Goal: Information Seeking & Learning: Learn about a topic

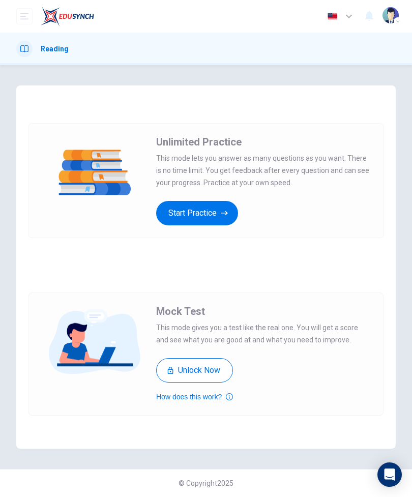
click at [222, 376] on button "Unlock Now" at bounding box center [194, 370] width 77 height 24
click at [222, 223] on button "Start Practice" at bounding box center [197, 213] width 82 height 24
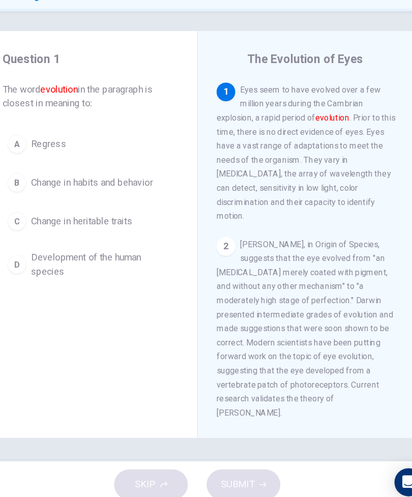
scroll to position [1, 0]
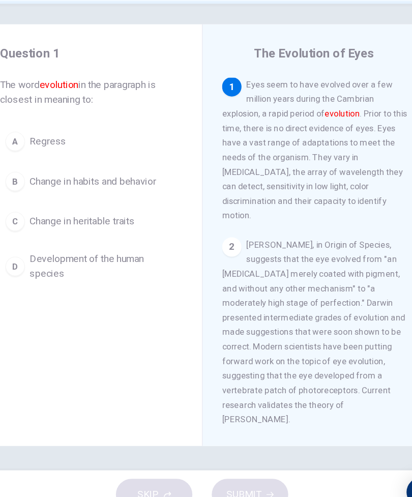
click at [122, 235] on button "C Change in heritable traits" at bounding box center [111, 247] width 149 height 25
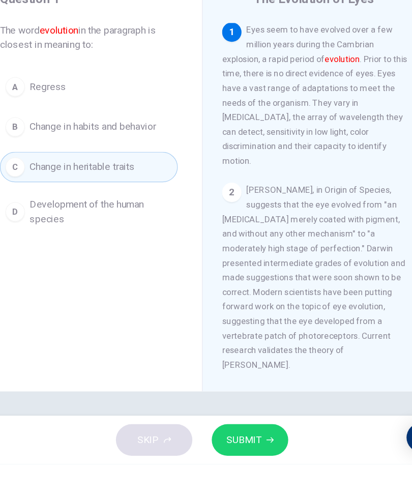
scroll to position [0, 0]
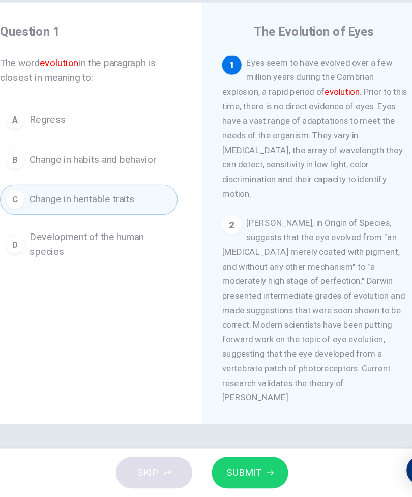
click at [224, 464] on button "SUBMIT" at bounding box center [246, 477] width 64 height 26
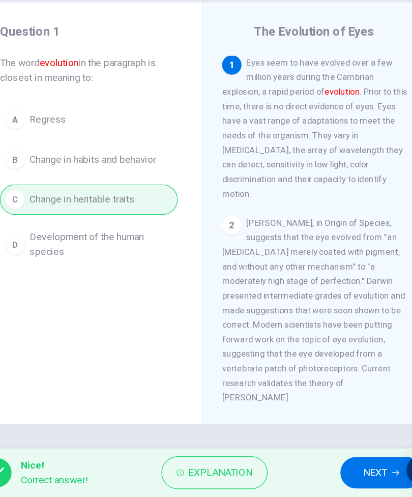
click at [341, 470] on span "NEXT" at bounding box center [351, 477] width 20 height 14
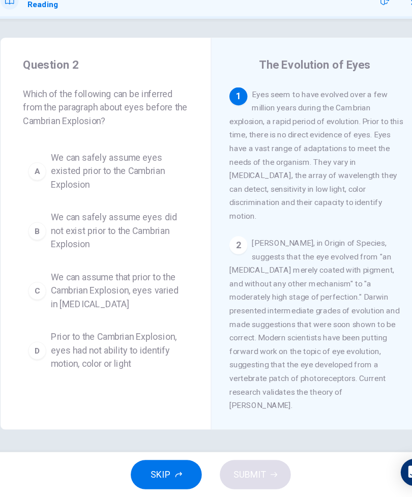
click at [126, 293] on span "We can assume that prior to the Cambrian Explosion, eyes varied in visual acuity" at bounding box center [122, 311] width 120 height 37
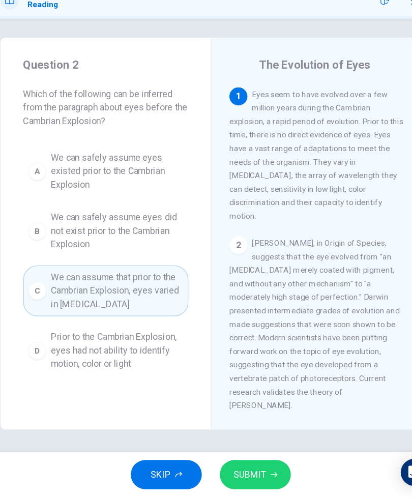
click at [241, 464] on button "SUBMIT" at bounding box center [246, 477] width 64 height 26
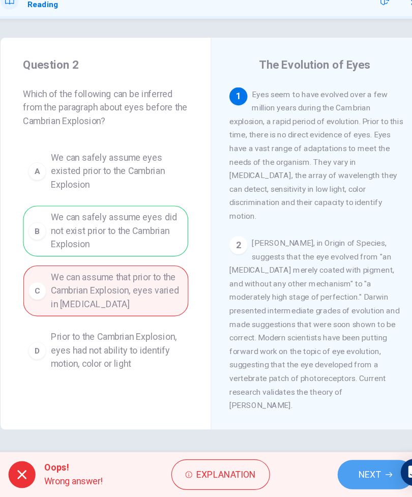
click at [340, 470] on span "NEXT" at bounding box center [350, 477] width 20 height 14
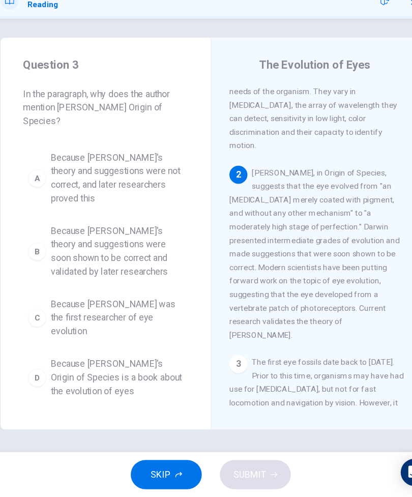
scroll to position [78, 0]
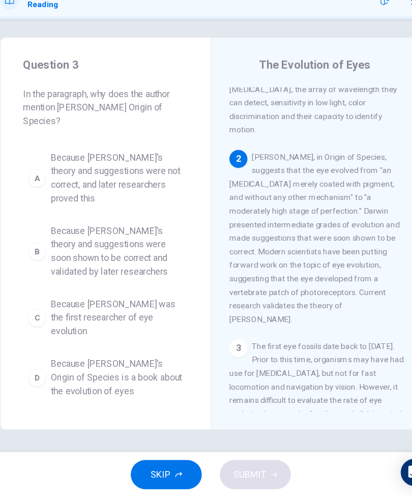
click at [108, 251] on span "Because Darwin's theory and suggestions were soon shown to be correct and valid…" at bounding box center [122, 275] width 120 height 49
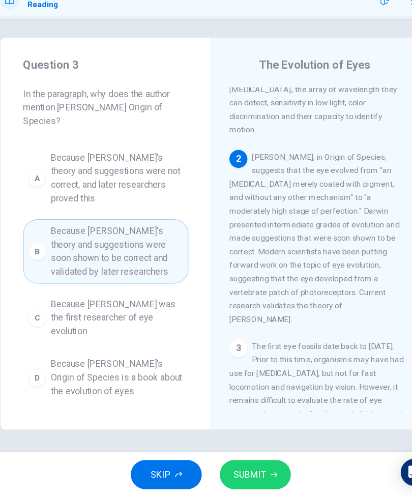
click at [249, 464] on button "SUBMIT" at bounding box center [246, 477] width 64 height 26
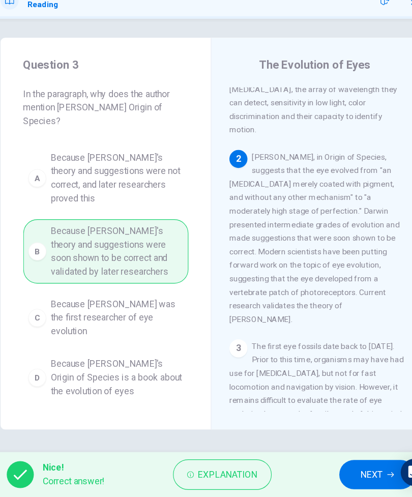
click at [341, 470] on span "NEXT" at bounding box center [351, 477] width 20 height 14
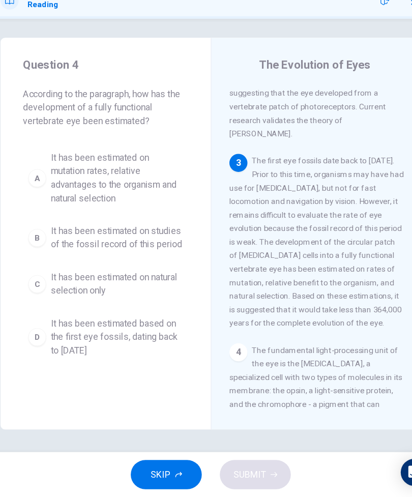
scroll to position [246, 0]
click at [41, 201] on div "A" at bounding box center [49, 209] width 16 height 16
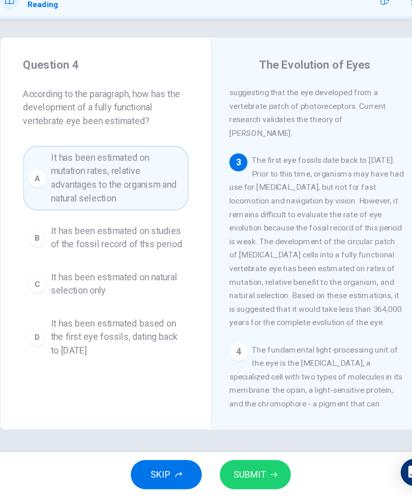
click at [230, 470] on span "SUBMIT" at bounding box center [241, 477] width 30 height 14
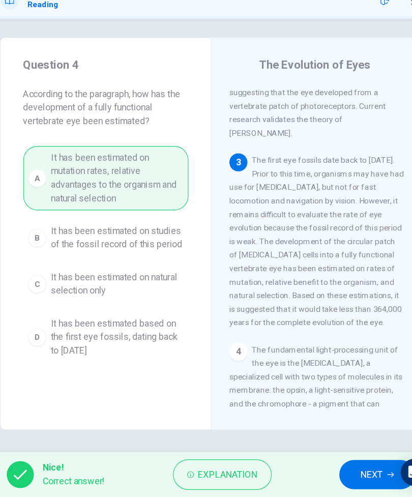
click at [341, 470] on span "NEXT" at bounding box center [351, 477] width 20 height 14
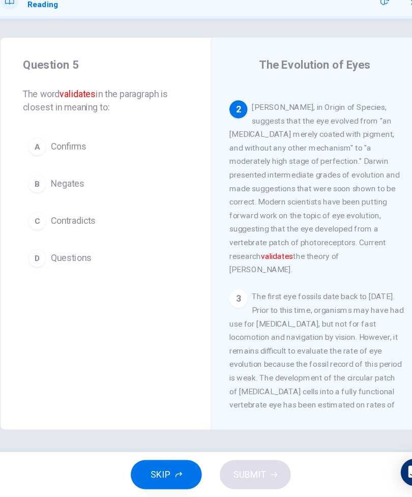
scroll to position [122, 0]
click at [134, 168] on button "A Confirms" at bounding box center [111, 180] width 149 height 25
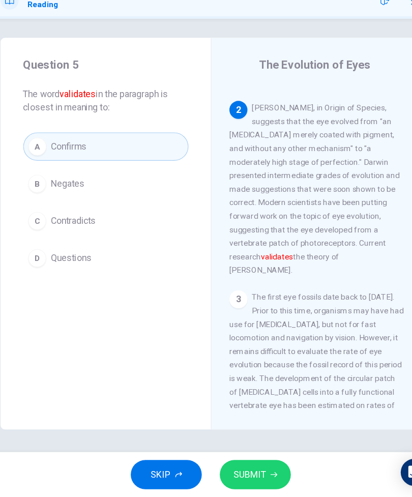
click at [143, 235] on button "C Contradicts" at bounding box center [111, 247] width 149 height 25
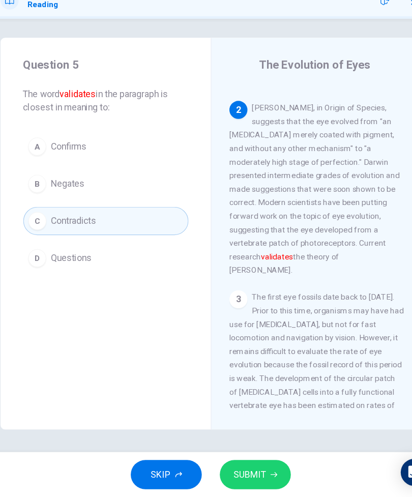
click at [228, 470] on span "SUBMIT" at bounding box center [241, 477] width 30 height 14
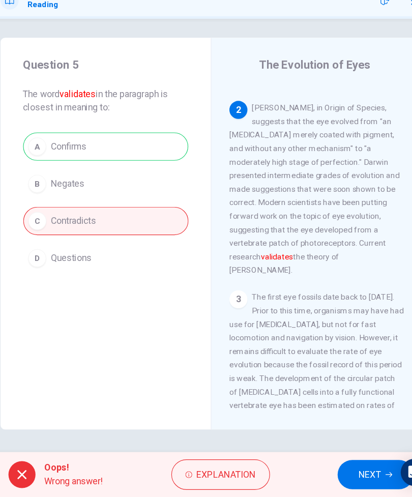
click at [340, 470] on span "NEXT" at bounding box center [350, 477] width 20 height 14
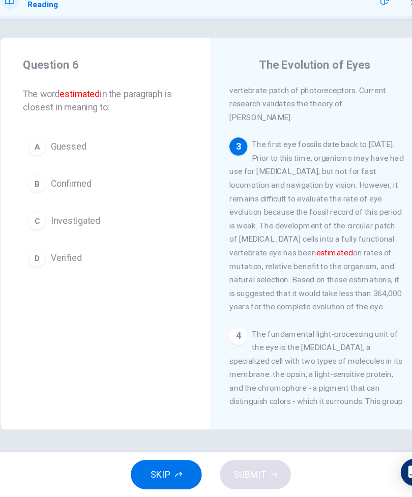
scroll to position [261, 0]
click at [145, 235] on button "C Investigated" at bounding box center [111, 247] width 149 height 25
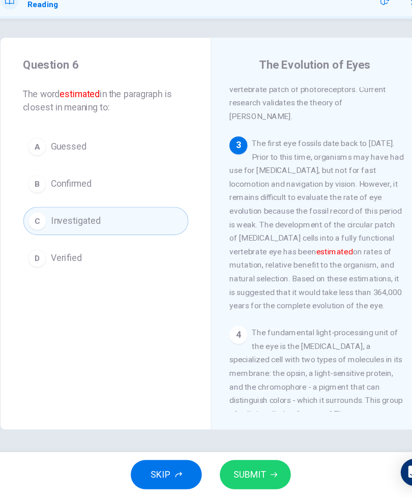
click at [153, 168] on button "A Guessed" at bounding box center [111, 180] width 149 height 25
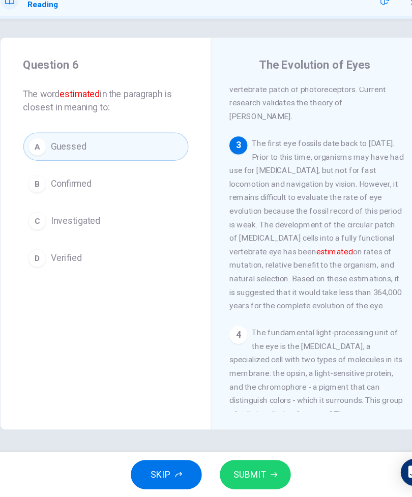
click at [242, 464] on button "SUBMIT" at bounding box center [246, 477] width 64 height 26
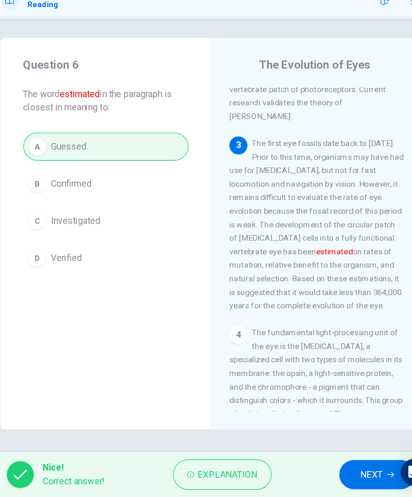
click at [341, 470] on span "NEXT" at bounding box center [351, 477] width 20 height 14
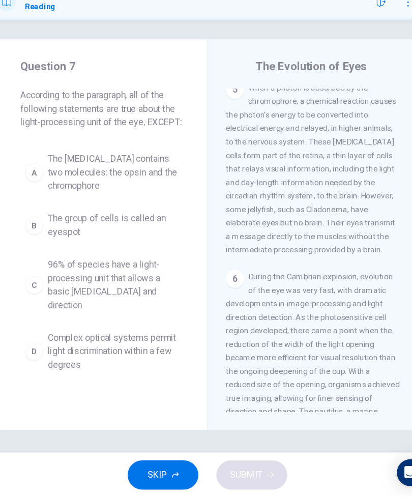
scroll to position [764, 0]
click at [146, 342] on button "D Complex optical systems permit light discrimination within a few degrees" at bounding box center [111, 365] width 149 height 46
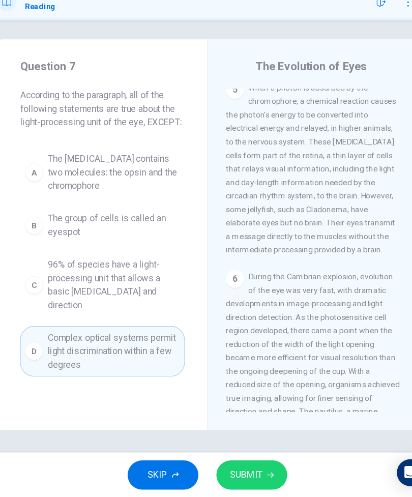
click at [232, 470] on span "SUBMIT" at bounding box center [241, 477] width 30 height 14
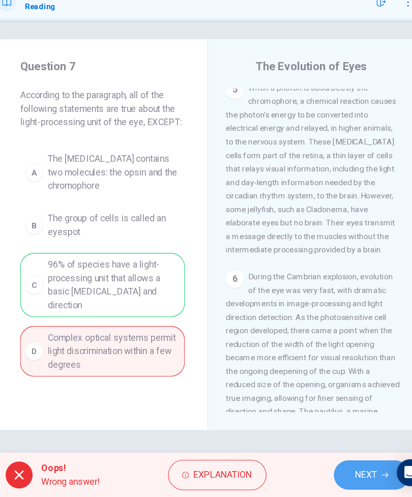
click at [329, 464] on button "NEXT" at bounding box center [355, 477] width 69 height 26
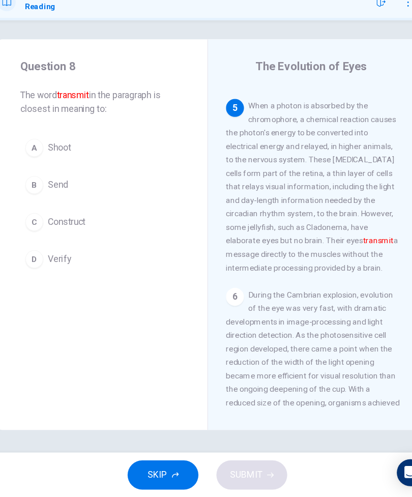
scroll to position [745, 0]
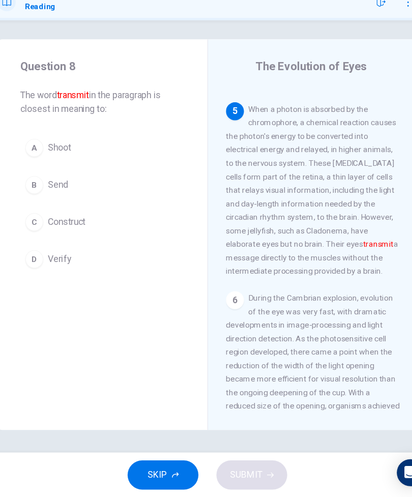
click at [43, 202] on button "B Send" at bounding box center [111, 214] width 149 height 25
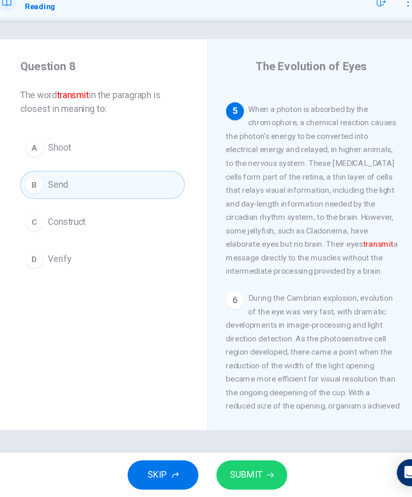
click at [241, 464] on button "SUBMIT" at bounding box center [246, 477] width 64 height 26
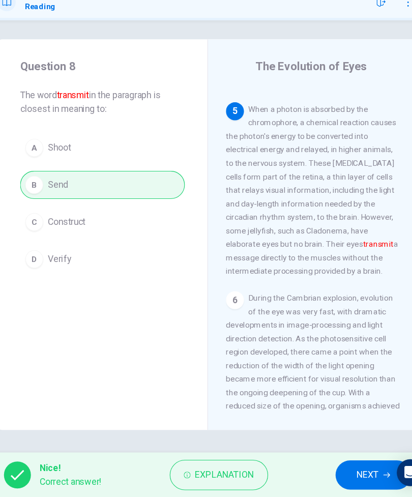
click at [341, 470] on span "NEXT" at bounding box center [351, 477] width 20 height 14
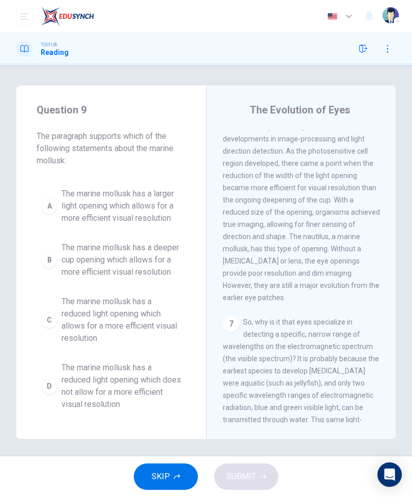
scroll to position [951, 0]
click at [179, 193] on span "The marine mollusk has a larger light opening which allows for a more efficient…" at bounding box center [122, 206] width 120 height 37
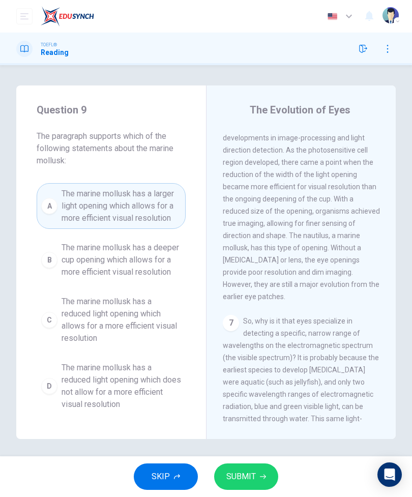
click at [258, 488] on button "SUBMIT" at bounding box center [246, 477] width 64 height 26
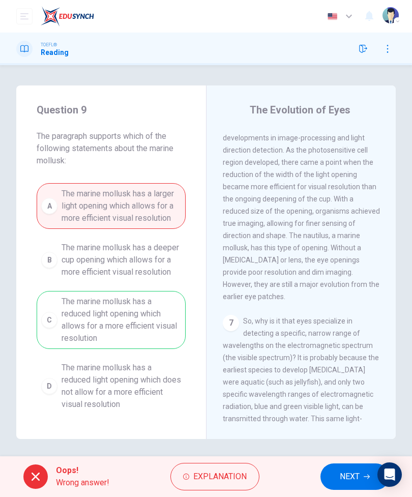
click at [339, 471] on button "NEXT" at bounding box center [355, 477] width 69 height 26
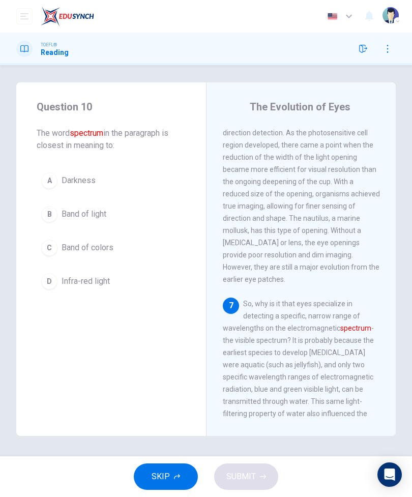
scroll to position [3, 0]
click at [71, 281] on span "Infra-red light" at bounding box center [86, 281] width 48 height 12
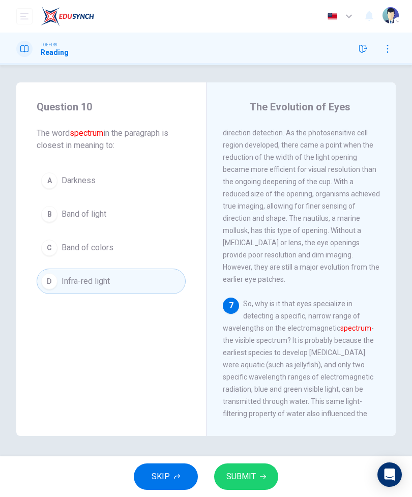
click at [257, 489] on button "SUBMIT" at bounding box center [246, 477] width 64 height 26
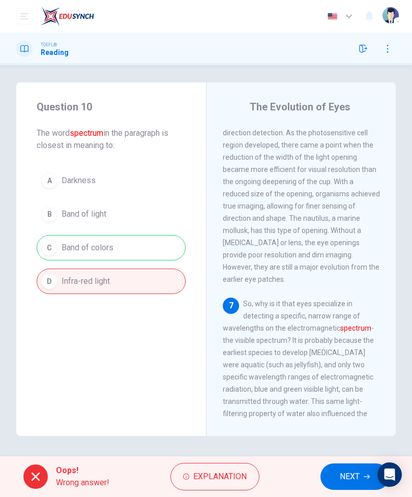
click at [344, 479] on span "NEXT" at bounding box center [350, 477] width 20 height 14
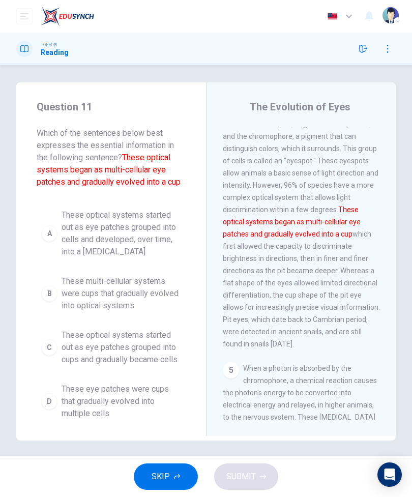
scroll to position [464, 0]
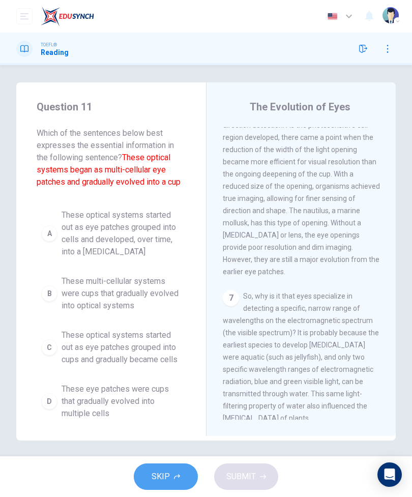
click at [182, 471] on button "SKIP" at bounding box center [166, 477] width 64 height 26
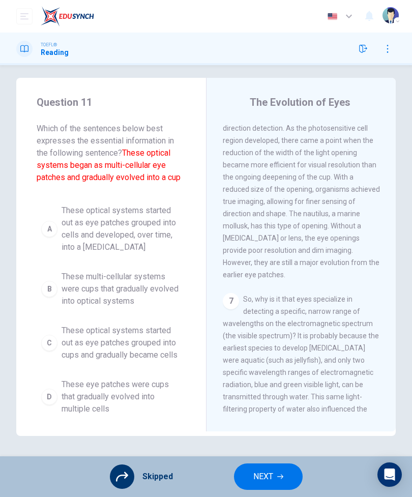
scroll to position [8, 0]
click at [144, 474] on span "Skipped" at bounding box center [157, 477] width 31 height 8
click at [284, 486] on button "NEXT" at bounding box center [268, 477] width 69 height 26
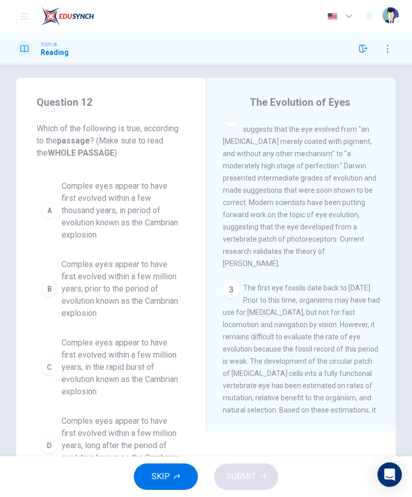
scroll to position [0, 0]
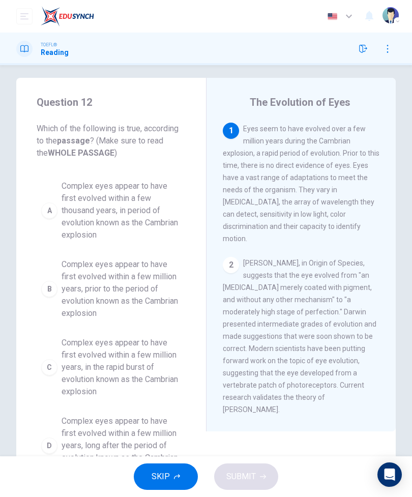
click at [96, 216] on span "Complex eyes appear to have first evolved within a few thousand years, in perio…" at bounding box center [122, 210] width 120 height 61
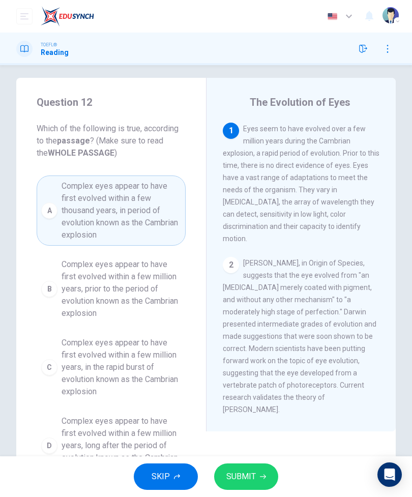
click at [272, 473] on button "SUBMIT" at bounding box center [246, 477] width 64 height 26
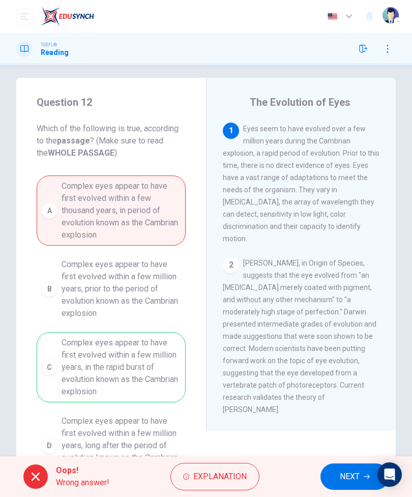
click at [347, 476] on span "NEXT" at bounding box center [350, 477] width 20 height 14
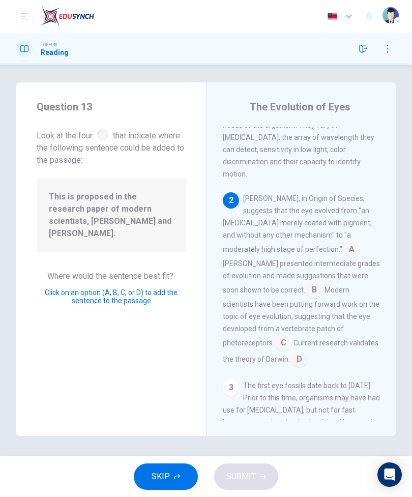
scroll to position [106, 0]
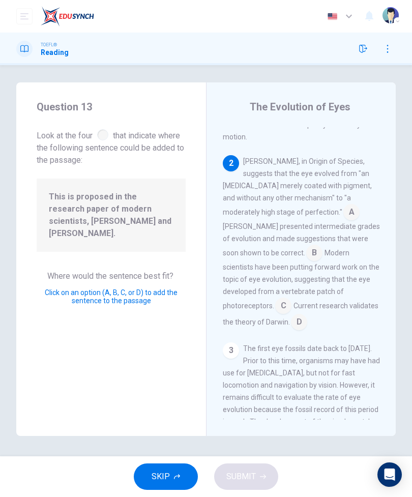
click at [292, 299] on input at bounding box center [283, 307] width 16 height 16
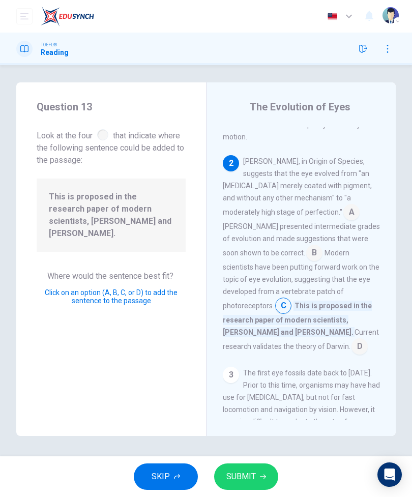
click at [241, 470] on span "SUBMIT" at bounding box center [241, 477] width 30 height 14
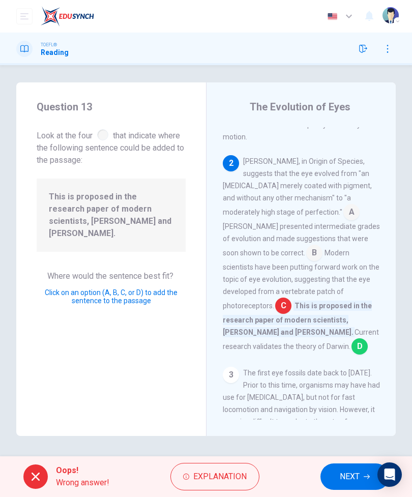
click at [347, 476] on span "NEXT" at bounding box center [350, 477] width 20 height 14
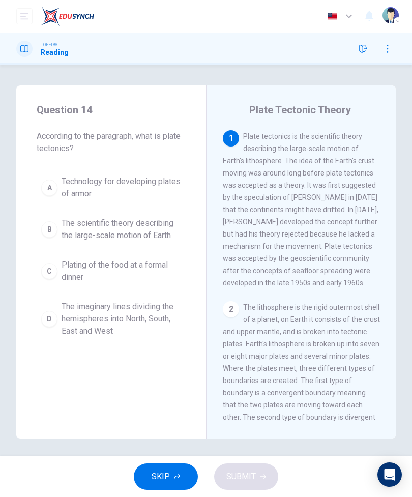
scroll to position [0, 0]
click at [187, 479] on button "SKIP" at bounding box center [166, 477] width 64 height 26
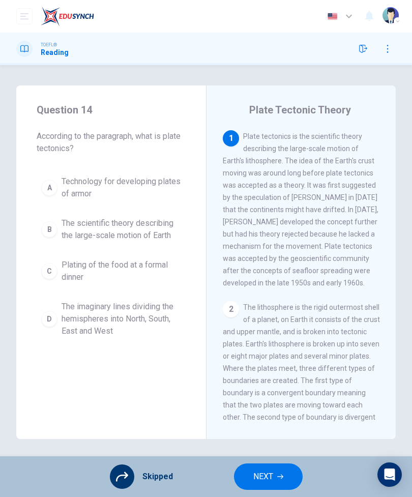
click at [34, 45] on div "TOEFL® Reading" at bounding box center [42, 49] width 52 height 16
click at [22, 43] on div at bounding box center [24, 49] width 16 height 16
click at [58, 19] on img at bounding box center [67, 16] width 53 height 20
click at [395, 17] on img "button" at bounding box center [391, 15] width 16 height 16
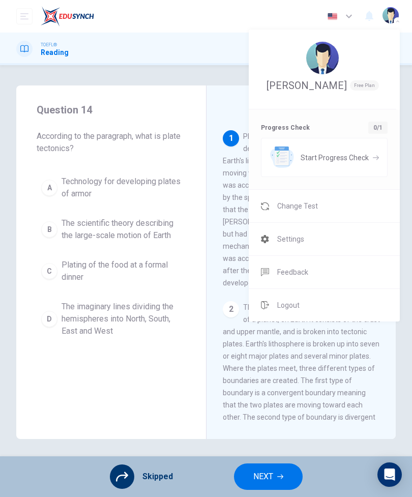
click at [359, 222] on li "Change Test" at bounding box center [324, 206] width 151 height 33
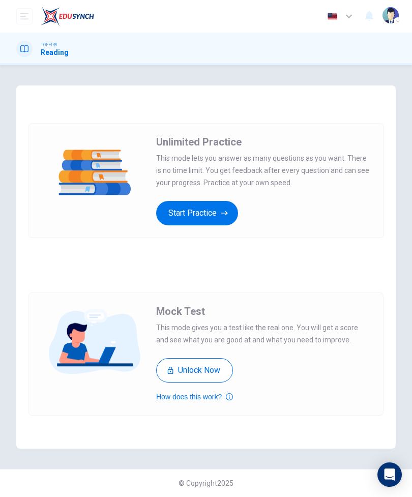
click at [221, 215] on button "Start Practice" at bounding box center [197, 213] width 82 height 24
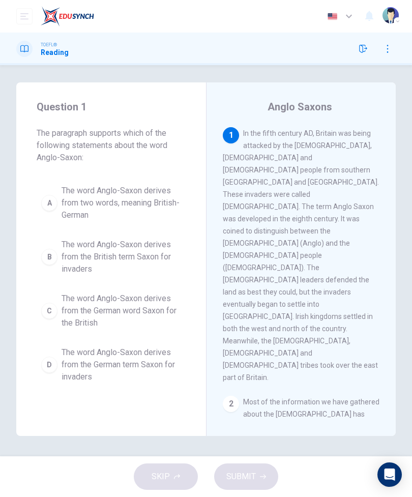
scroll to position [3, 0]
click at [89, 192] on span "The word Anglo-Saxon derives from two words, meaning British-German" at bounding box center [122, 203] width 120 height 37
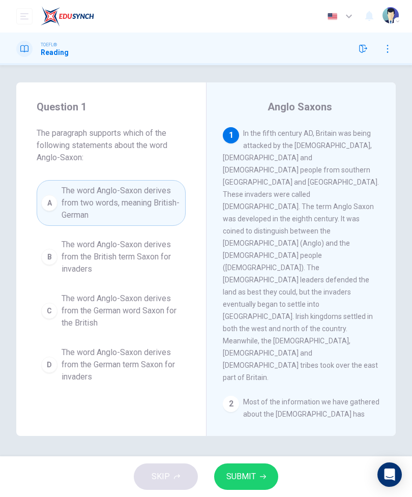
click at [255, 476] on span "SUBMIT" at bounding box center [241, 477] width 30 height 14
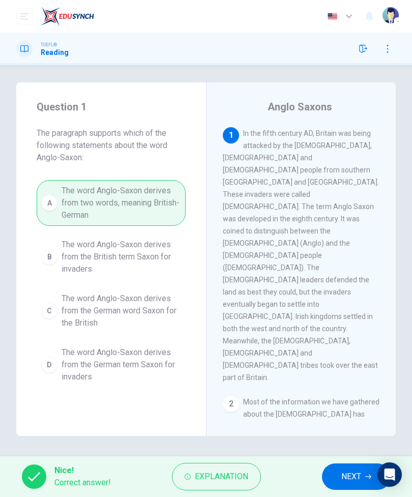
click at [353, 476] on span "NEXT" at bounding box center [351, 477] width 20 height 14
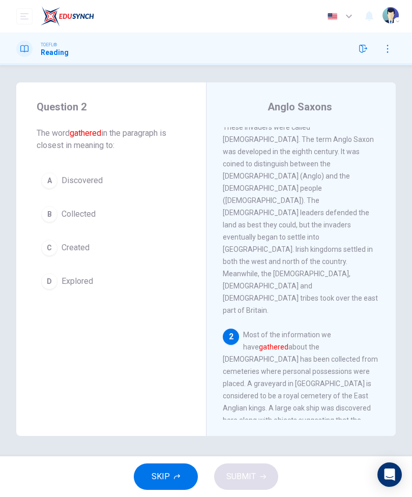
scroll to position [78, 0]
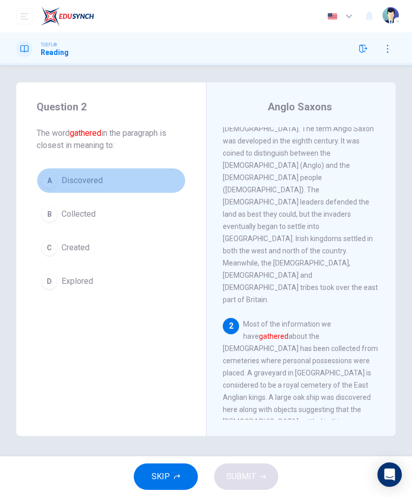
click at [82, 180] on span "Discovered" at bounding box center [82, 181] width 41 height 12
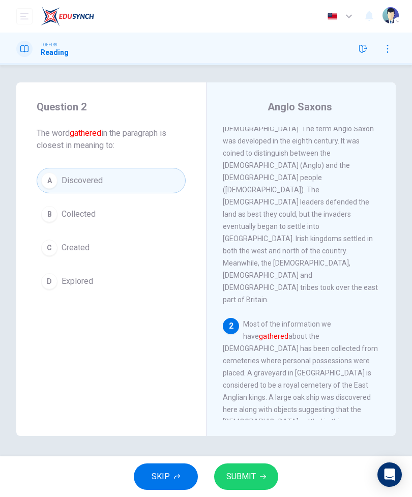
click at [72, 217] on span "Collected" at bounding box center [79, 214] width 34 height 12
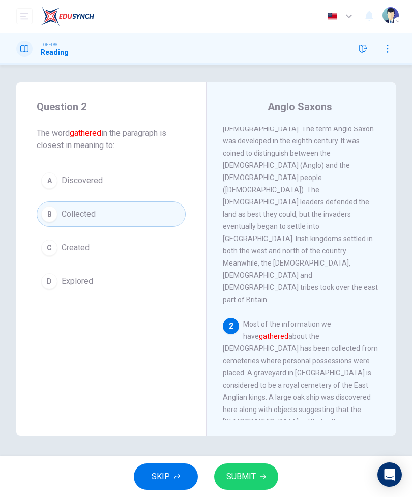
click at [266, 475] on button "SUBMIT" at bounding box center [246, 477] width 64 height 26
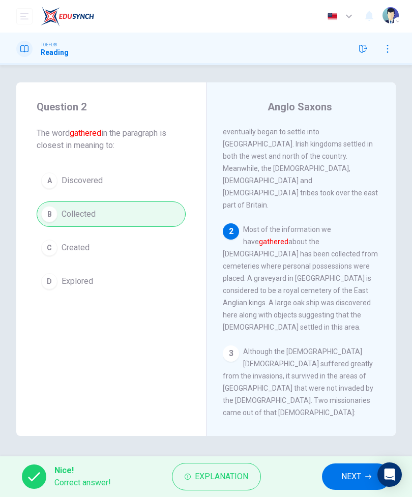
scroll to position [173, 0]
click at [352, 476] on span "NEXT" at bounding box center [351, 477] width 20 height 14
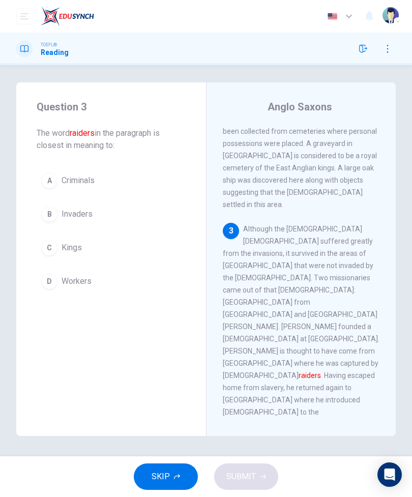
scroll to position [296, 0]
click at [76, 216] on span "Invaders" at bounding box center [77, 214] width 31 height 12
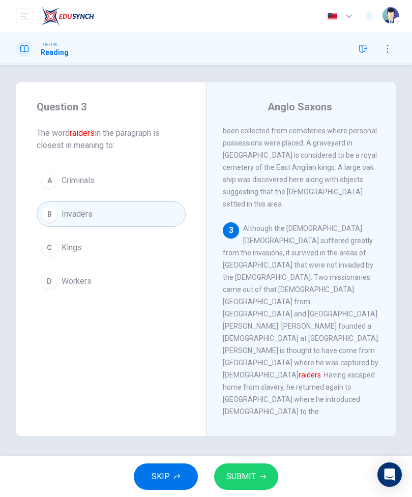
click at [243, 485] on button "SUBMIT" at bounding box center [246, 477] width 64 height 26
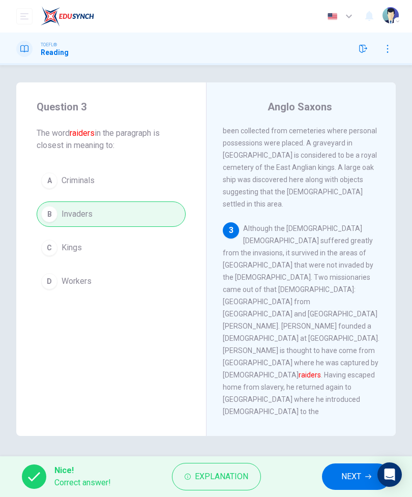
click at [328, 473] on button "NEXT" at bounding box center [356, 477] width 69 height 26
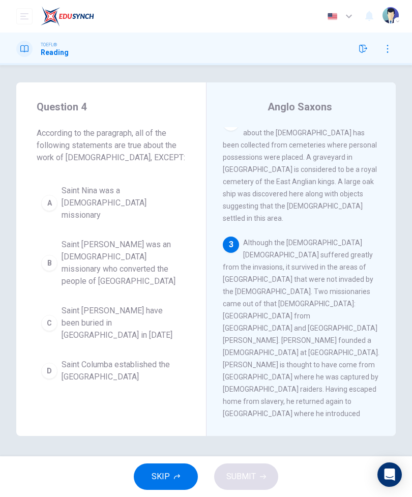
scroll to position [281, 0]
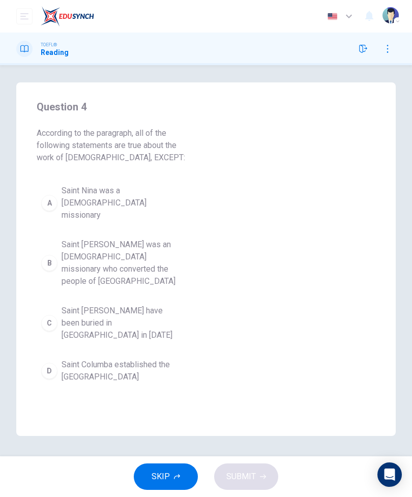
click at [302, 242] on div "Question 4 According to the paragraph, all of the following statements are true…" at bounding box center [206, 243] width 380 height 322
click at [318, 304] on div "Question 4 According to the paragraph, all of the following statements are true…" at bounding box center [206, 243] width 380 height 322
click at [292, 251] on div "Question 4 According to the paragraph, all of the following statements are true…" at bounding box center [206, 243] width 380 height 322
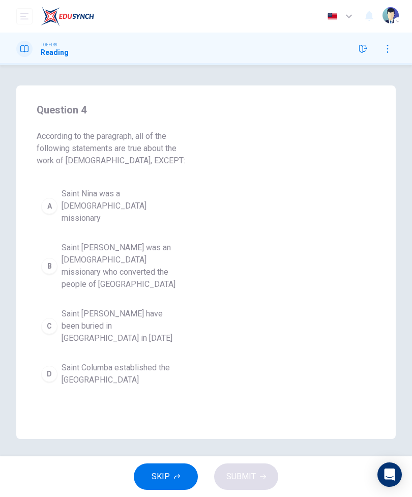
scroll to position [-6, 0]
click at [357, 45] on button "button" at bounding box center [363, 49] width 16 height 16
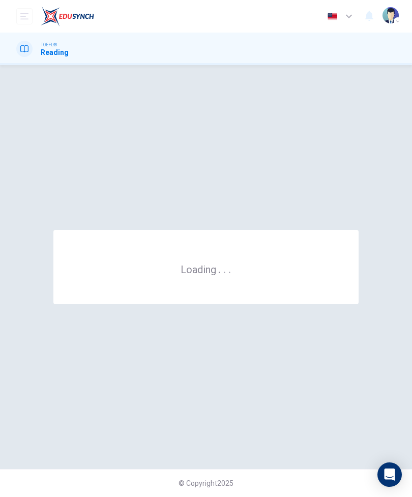
scroll to position [0, 0]
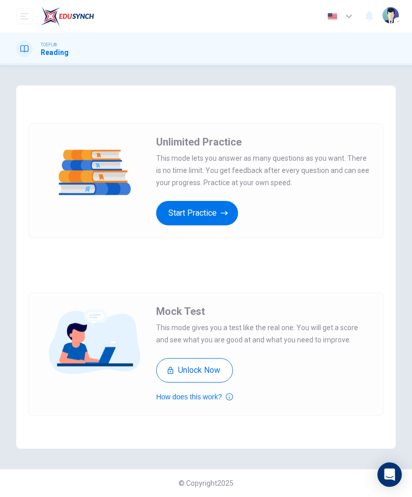
click at [219, 216] on button "Start Practice" at bounding box center [197, 213] width 82 height 24
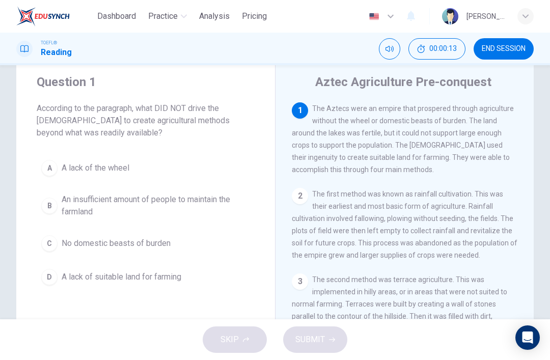
scroll to position [27, 0]
click at [209, 205] on span "An insufficient amount of people to maintain the farmland" at bounding box center [156, 206] width 188 height 24
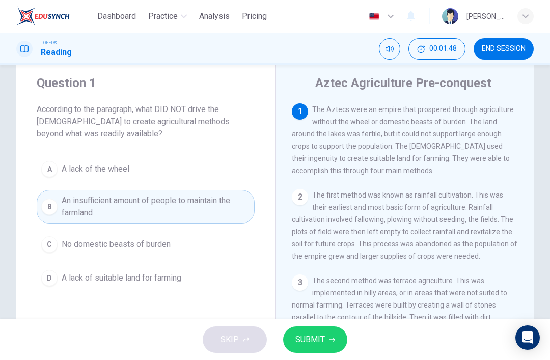
click at [324, 350] on button "SUBMIT" at bounding box center [315, 339] width 64 height 26
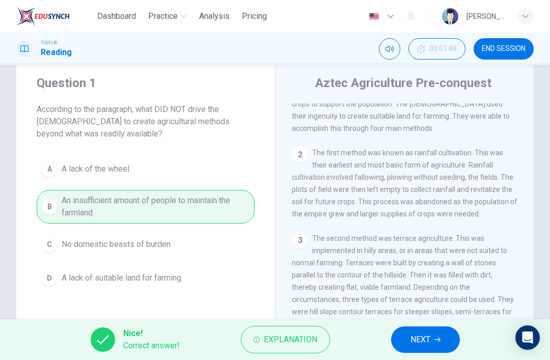
scroll to position [46, 0]
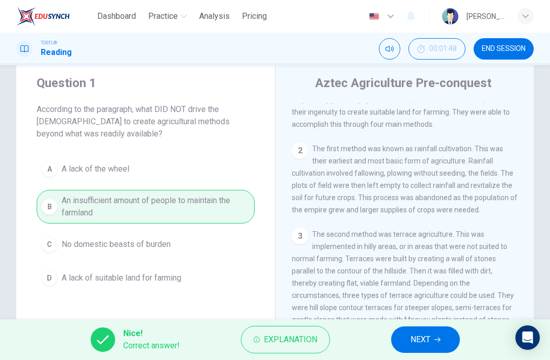
click at [412, 338] on button "NEXT" at bounding box center [425, 339] width 69 height 26
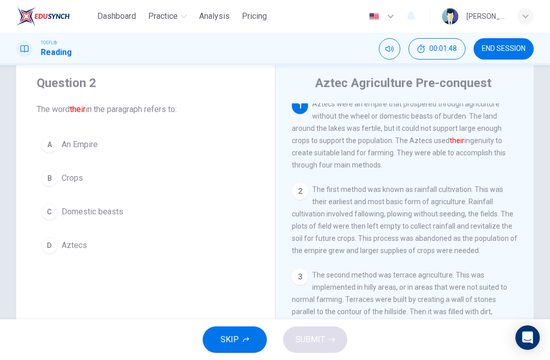
scroll to position [0, 0]
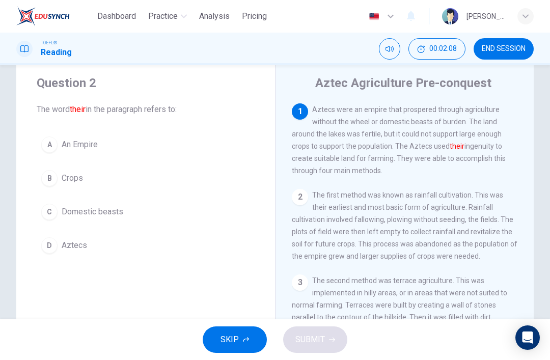
click at [163, 241] on button "D Aztecs" at bounding box center [146, 245] width 218 height 25
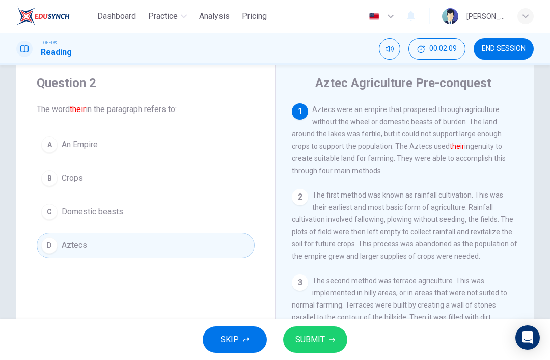
click at [321, 341] on span "SUBMIT" at bounding box center [310, 339] width 30 height 14
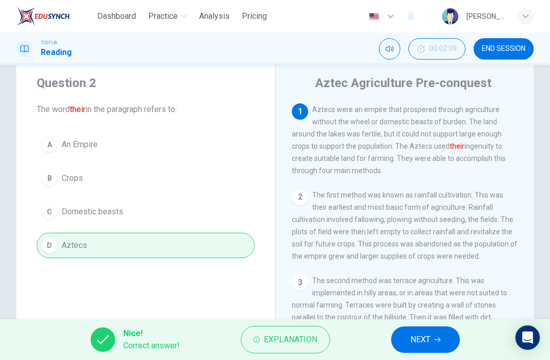
click at [412, 341] on button "NEXT" at bounding box center [425, 339] width 69 height 26
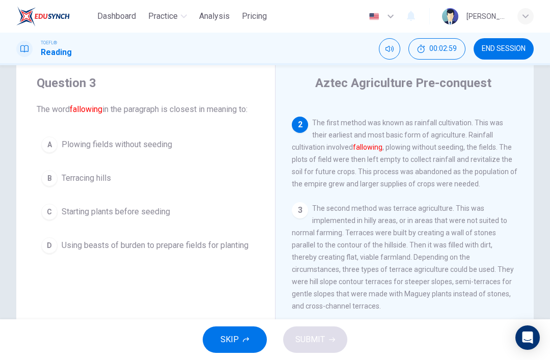
scroll to position [72, 0]
click at [197, 218] on button "C Starting plants before seeding" at bounding box center [146, 211] width 218 height 25
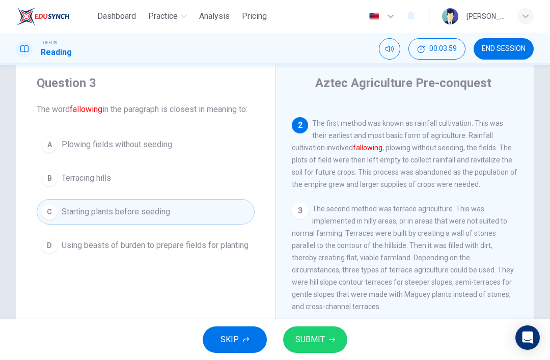
click at [204, 191] on button "B Terracing hills" at bounding box center [146, 177] width 218 height 25
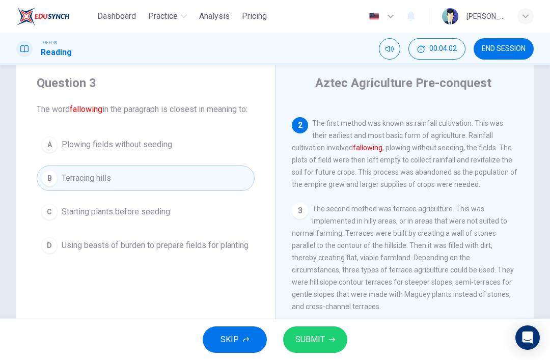
click at [240, 251] on span "Using beasts of burden to prepare fields for planting" at bounding box center [155, 245] width 187 height 12
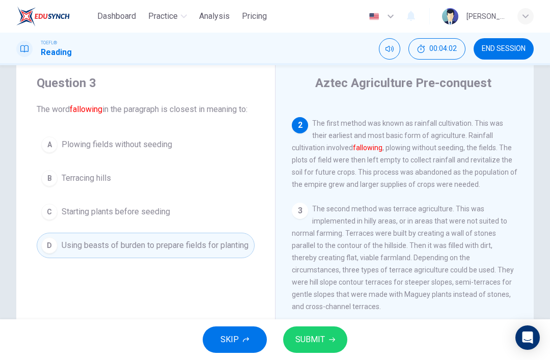
click at [323, 337] on span "SUBMIT" at bounding box center [310, 339] width 30 height 14
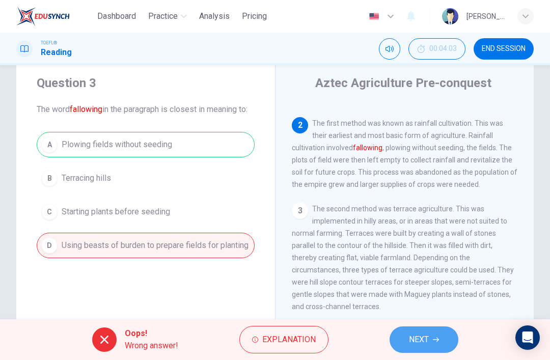
click at [412, 342] on span "NEXT" at bounding box center [419, 339] width 20 height 14
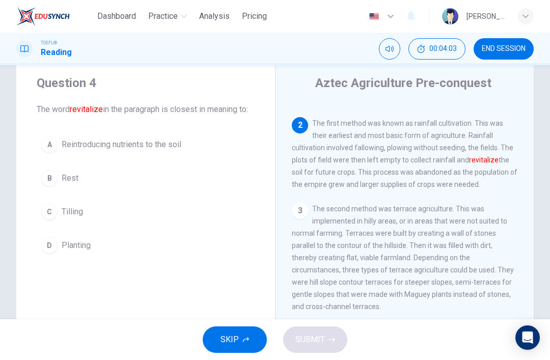
scroll to position [89, 0]
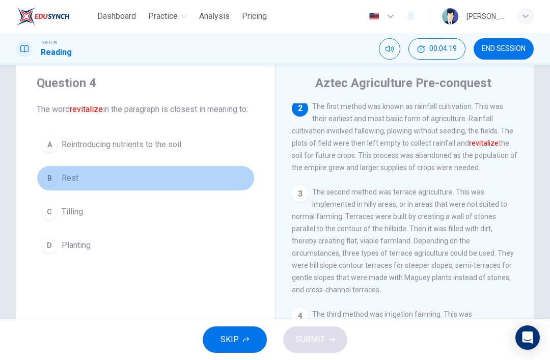
click at [221, 191] on button "B Rest" at bounding box center [146, 177] width 218 height 25
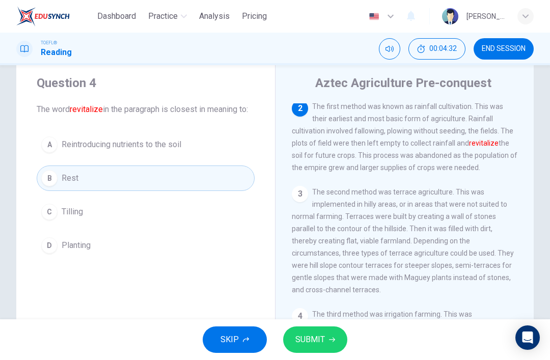
click at [224, 157] on button "A Reintroducing nutrients to the soil" at bounding box center [146, 144] width 218 height 25
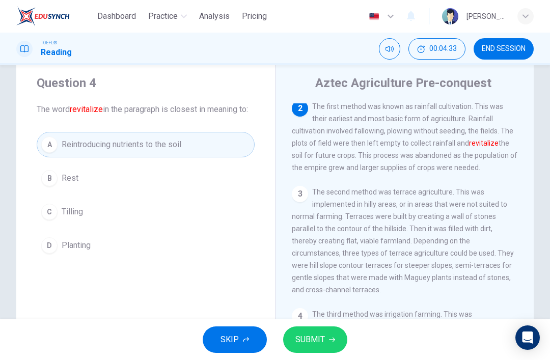
click at [316, 332] on span "SUBMIT" at bounding box center [310, 339] width 30 height 14
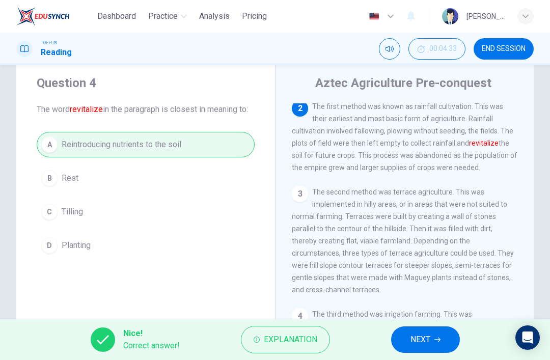
click at [412, 341] on span "NEXT" at bounding box center [420, 339] width 20 height 14
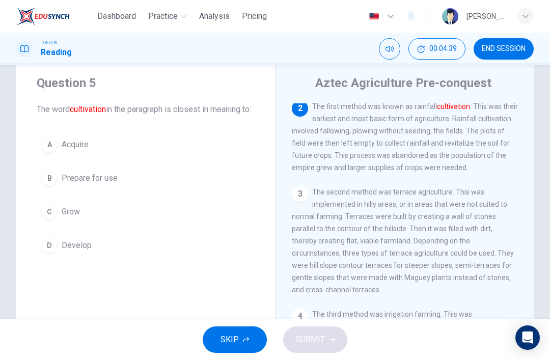
click at [73, 184] on span "Prepare for use" at bounding box center [90, 178] width 56 height 12
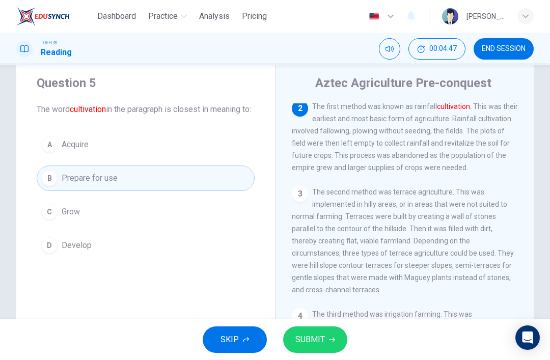
click at [321, 334] on span "SUBMIT" at bounding box center [310, 339] width 30 height 14
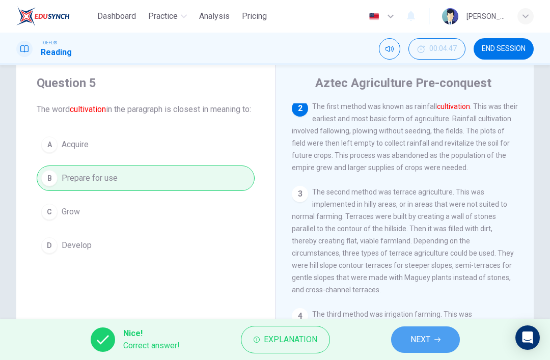
click at [412, 339] on span "NEXT" at bounding box center [420, 339] width 20 height 14
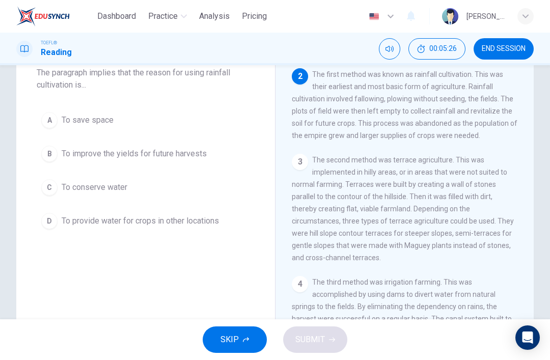
scroll to position [63, 0]
click at [72, 186] on span "To conserve water" at bounding box center [95, 188] width 66 height 12
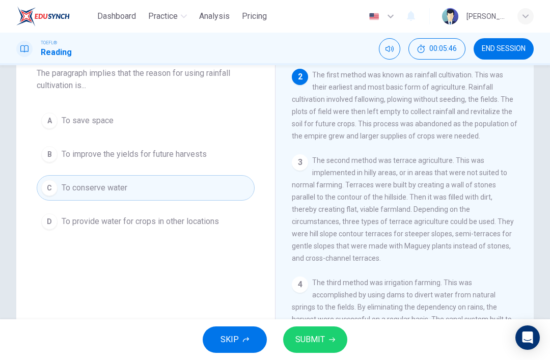
click at [316, 337] on span "SUBMIT" at bounding box center [310, 339] width 30 height 14
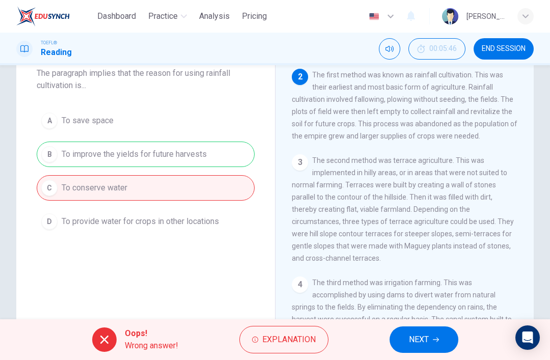
click at [412, 340] on span "NEXT" at bounding box center [419, 339] width 20 height 14
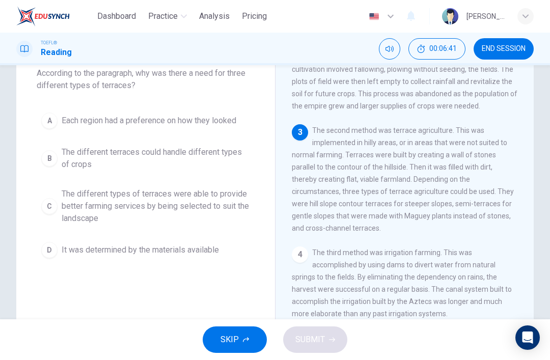
scroll to position [114, 0]
click at [84, 204] on span "The different types of terraces were able to provide better farming services by…" at bounding box center [156, 206] width 188 height 37
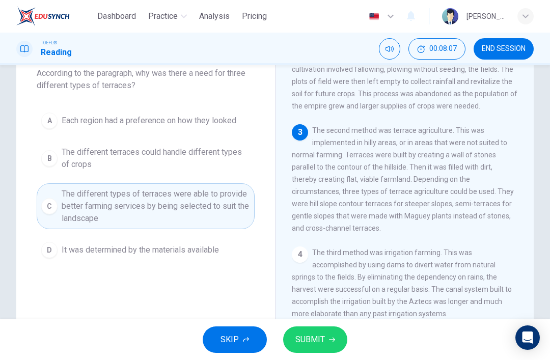
click at [320, 335] on span "SUBMIT" at bounding box center [310, 339] width 30 height 14
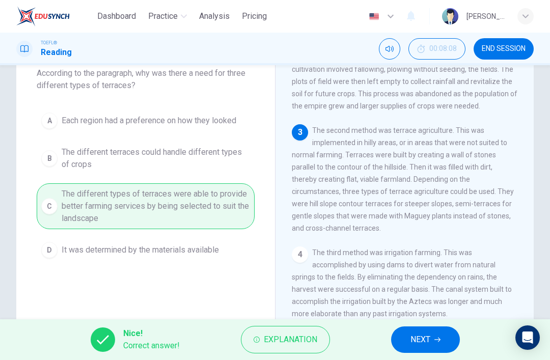
click at [412, 336] on button "NEXT" at bounding box center [425, 339] width 69 height 26
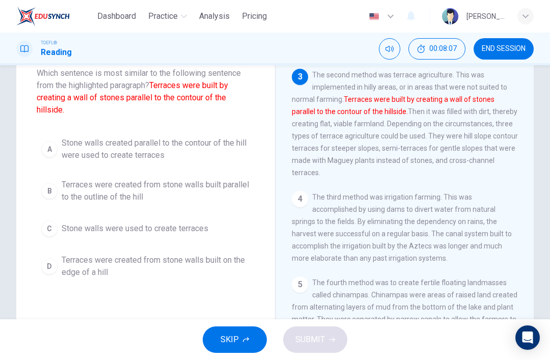
scroll to position [177, 0]
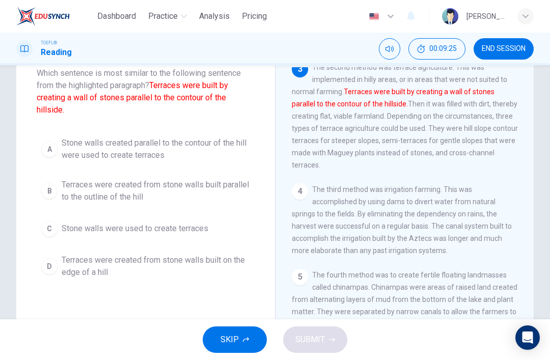
click at [131, 193] on span "Terraces were created from stone walls built parallel to the outline of the hill" at bounding box center [156, 191] width 188 height 24
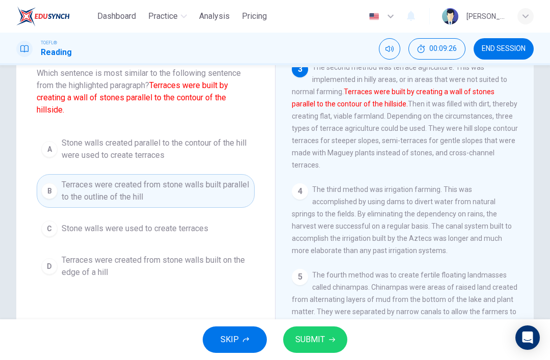
click at [334, 337] on icon "button" at bounding box center [332, 339] width 6 height 6
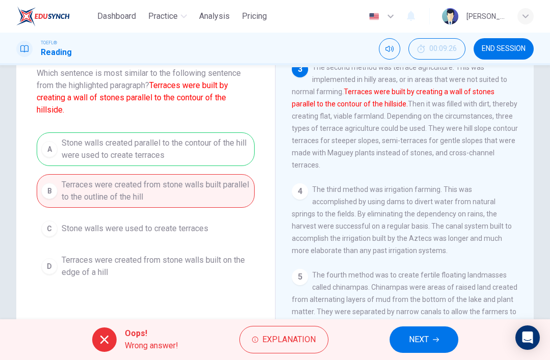
click at [208, 150] on div "A Stone walls created parallel to the contour of the hill were used to create t…" at bounding box center [146, 207] width 218 height 151
click at [412, 342] on span "NEXT" at bounding box center [419, 339] width 20 height 14
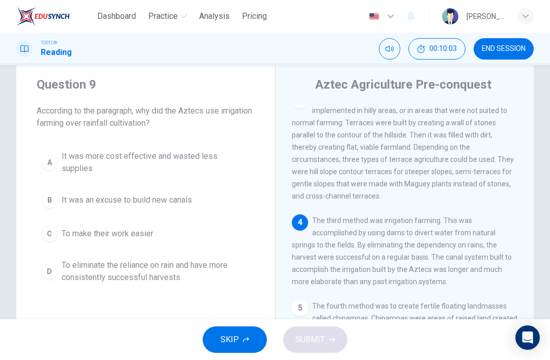
scroll to position [26, 0]
click at [53, 265] on div "D" at bounding box center [49, 271] width 16 height 16
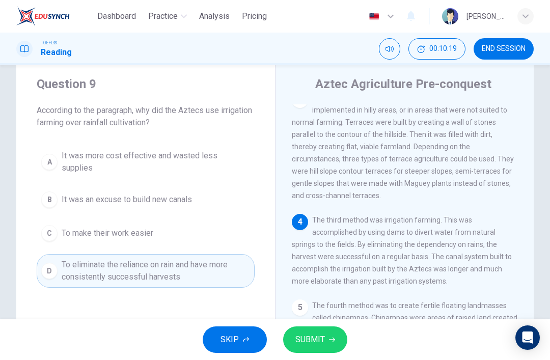
click at [324, 338] on span "SUBMIT" at bounding box center [310, 339] width 30 height 14
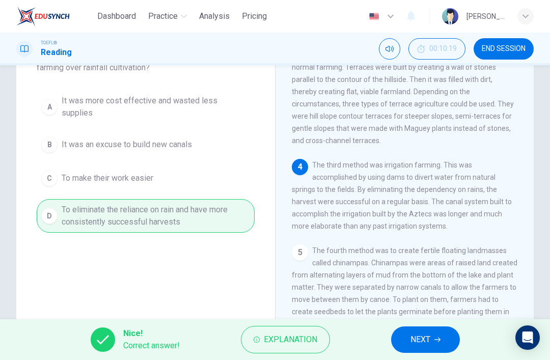
scroll to position [87, 0]
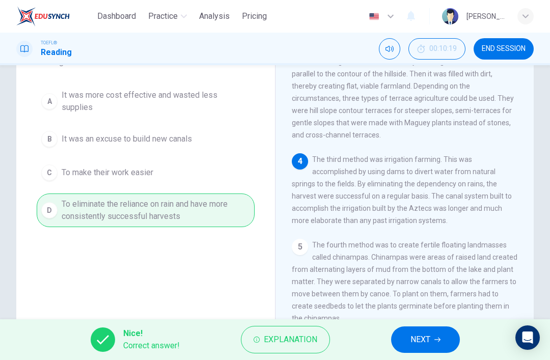
click at [412, 343] on button "NEXT" at bounding box center [425, 339] width 69 height 26
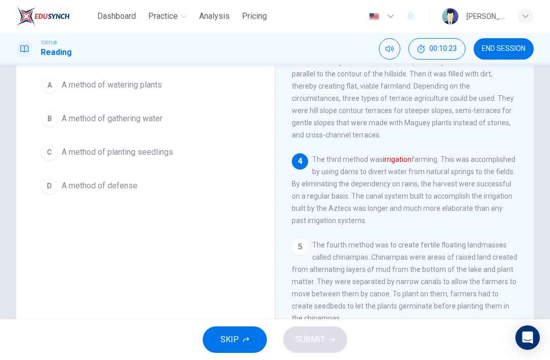
click at [200, 122] on button "B A method of gathering water" at bounding box center [146, 118] width 218 height 25
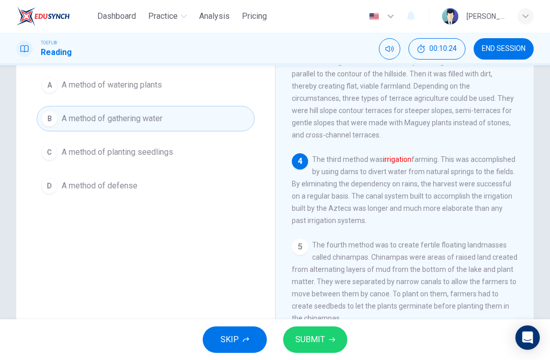
click at [315, 344] on span "SUBMIT" at bounding box center [310, 339] width 30 height 14
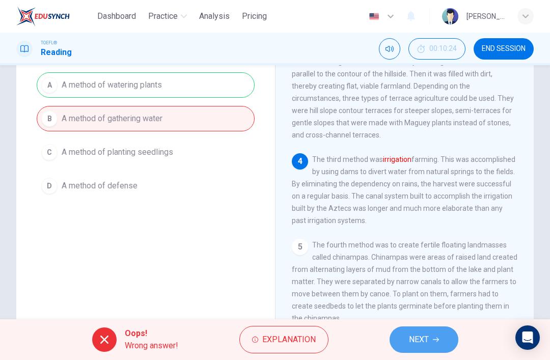
click at [412, 342] on span "NEXT" at bounding box center [419, 339] width 20 height 14
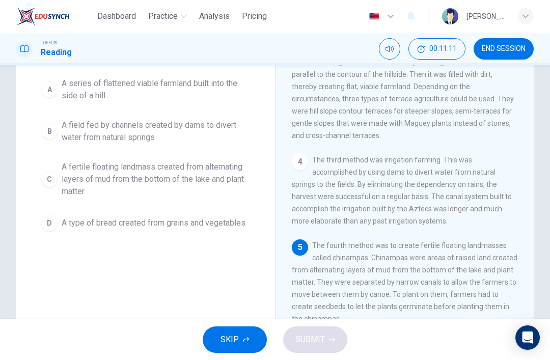
scroll to position [85, 0]
click at [220, 185] on span "A fertile floating landmass created from alternating layers of mud from the bot…" at bounding box center [156, 180] width 188 height 37
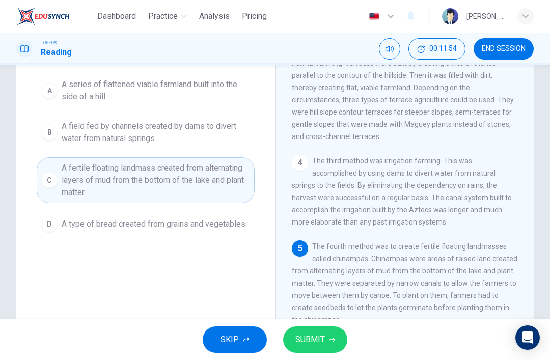
click at [321, 340] on span "SUBMIT" at bounding box center [310, 339] width 30 height 14
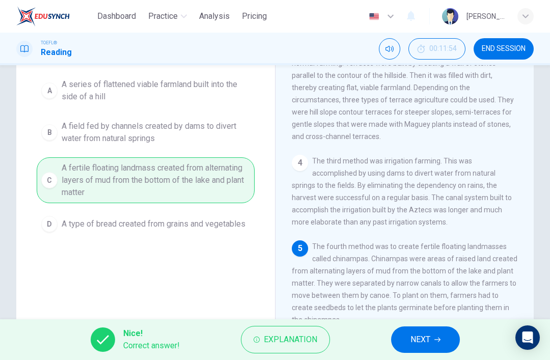
click at [412, 339] on icon "button" at bounding box center [437, 339] width 6 height 6
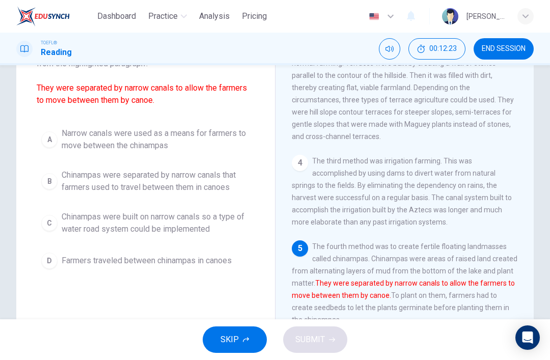
click at [208, 197] on button "B Chinampas were separated by narrow canals that farmers used to travel between…" at bounding box center [146, 181] width 218 height 34
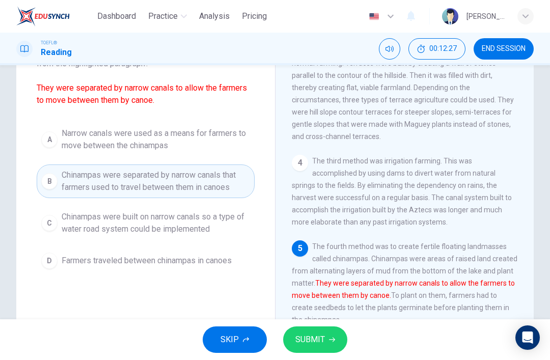
click at [322, 340] on span "SUBMIT" at bounding box center [310, 339] width 30 height 14
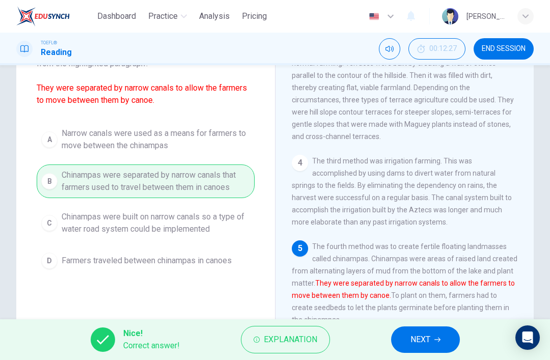
click at [412, 328] on button "NEXT" at bounding box center [425, 339] width 69 height 26
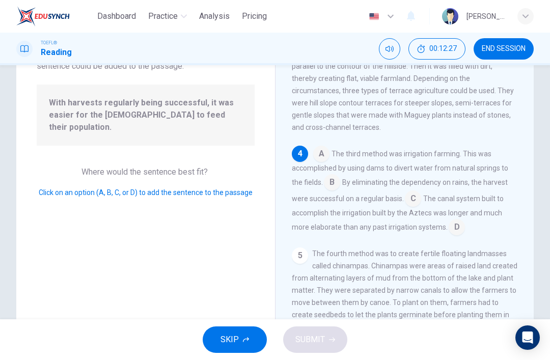
scroll to position [203, 0]
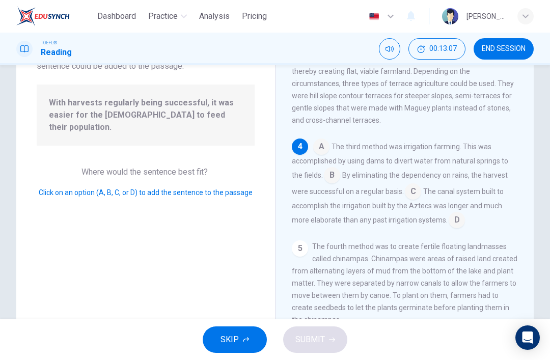
click at [324, 184] on input at bounding box center [332, 176] width 16 height 16
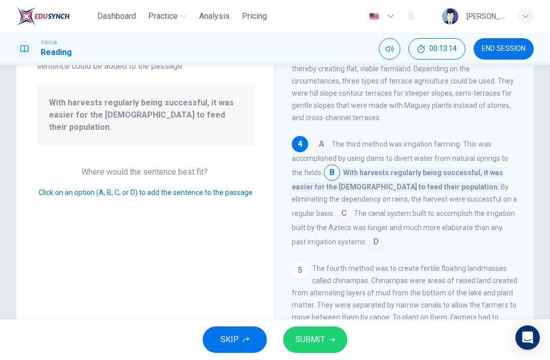
click at [352, 212] on input at bounding box center [343, 214] width 16 height 16
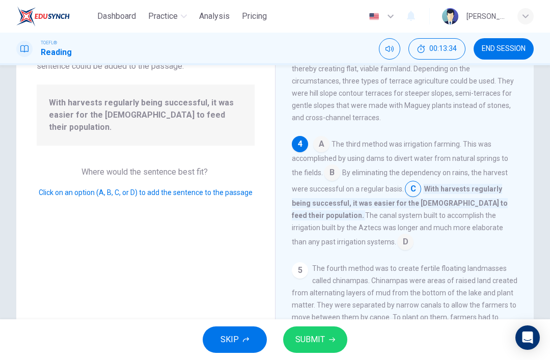
click at [324, 335] on span "SUBMIT" at bounding box center [310, 339] width 30 height 14
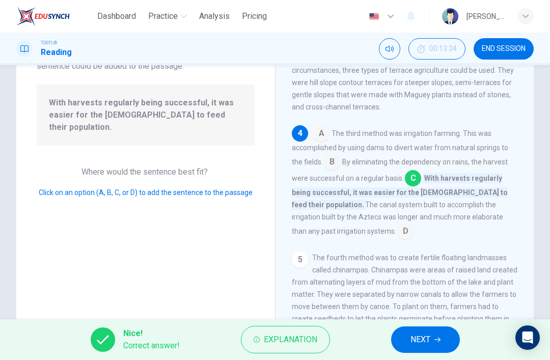
scroll to position [235, 0]
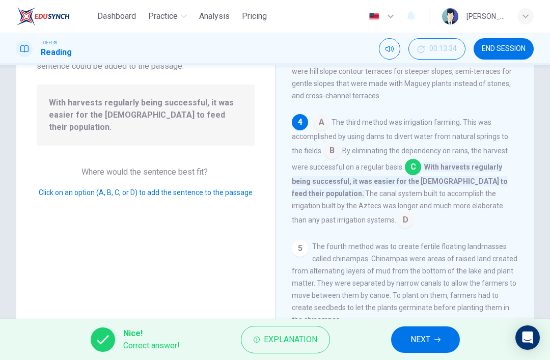
click at [412, 345] on span "NEXT" at bounding box center [420, 339] width 20 height 14
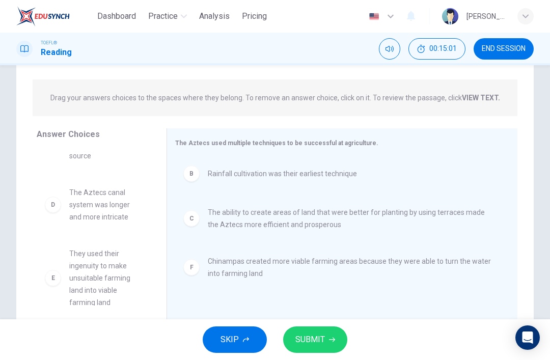
scroll to position [77, 0]
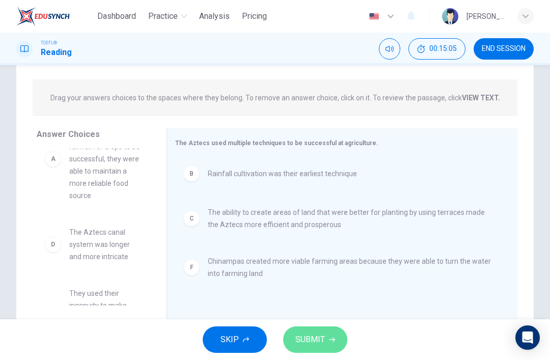
click at [301, 342] on span "SUBMIT" at bounding box center [310, 339] width 30 height 14
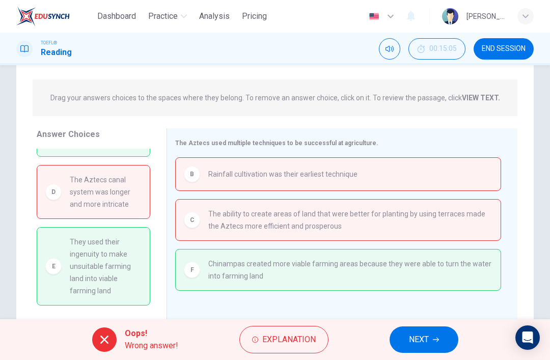
scroll to position [95, 0]
click at [109, 333] on div at bounding box center [104, 339] width 24 height 24
click at [401, 350] on button "NEXT" at bounding box center [423, 339] width 69 height 26
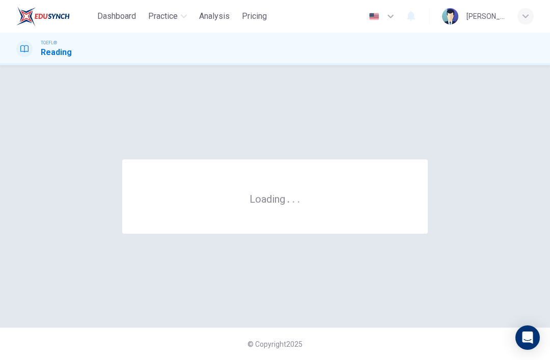
scroll to position [0, 0]
